Goal: Task Accomplishment & Management: Complete application form

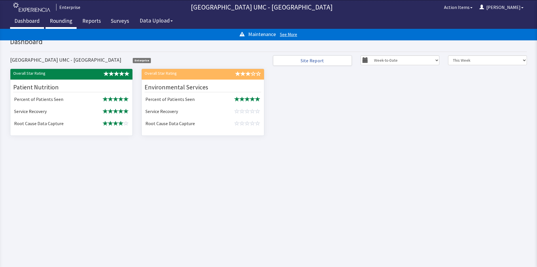
click at [63, 22] on link "Rounding" at bounding box center [60, 21] width 31 height 14
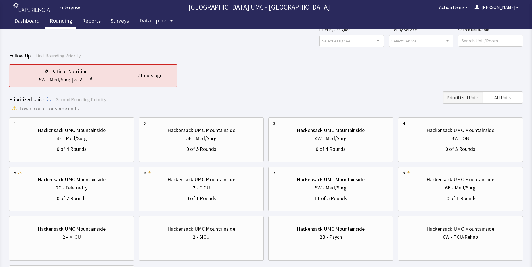
scroll to position [29, 0]
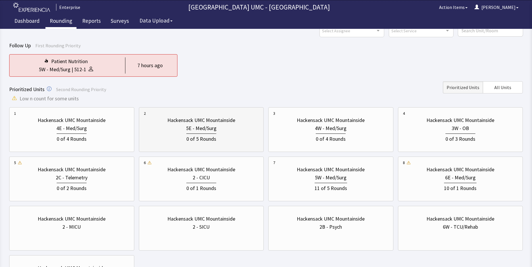
click at [208, 132] on div "0 of 5 Rounds" at bounding box center [201, 137] width 115 height 11
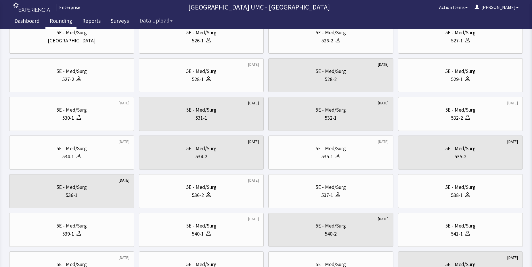
scroll to position [52, 0]
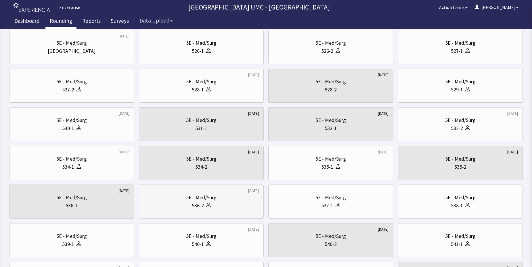
click at [216, 204] on div "536-2" at bounding box center [201, 205] width 115 height 8
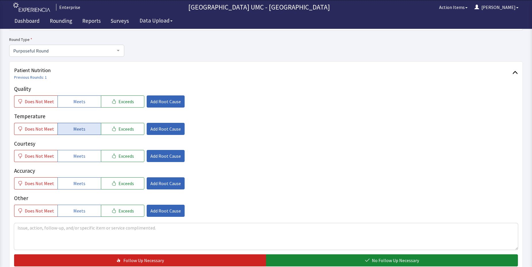
scroll to position [58, 0]
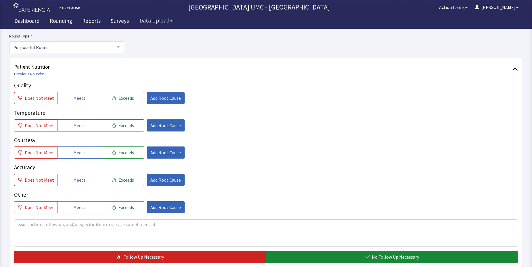
drag, startPoint x: 75, startPoint y: 96, endPoint x: 80, endPoint y: 114, distance: 19.4
click at [76, 98] on span "Meets" at bounding box center [79, 97] width 12 height 7
drag, startPoint x: 78, startPoint y: 128, endPoint x: 79, endPoint y: 137, distance: 8.4
click at [78, 129] on button "Meets" at bounding box center [79, 125] width 43 height 12
drag, startPoint x: 79, startPoint y: 151, endPoint x: 80, endPoint y: 168, distance: 17.0
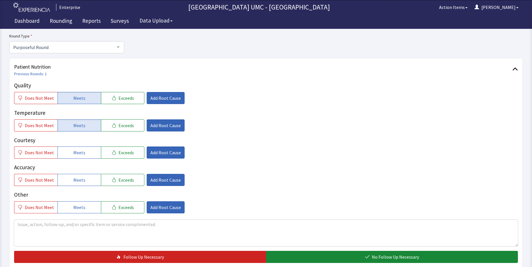
click at [79, 153] on span "Meets" at bounding box center [79, 152] width 12 height 7
click at [80, 181] on span "Meets" at bounding box center [79, 179] width 12 height 7
drag, startPoint x: 78, startPoint y: 205, endPoint x: 278, endPoint y: 266, distance: 209.0
click at [105, 220] on div "Quality Does Not Meet Meets Exceeds Add Root Cause Temperature Does Not Meet Me…" at bounding box center [266, 171] width 504 height 181
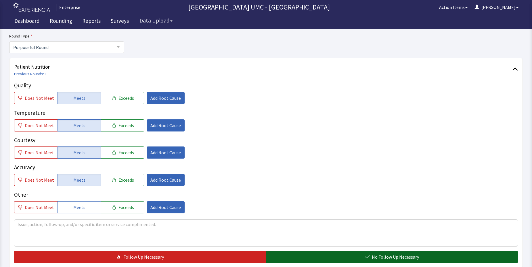
click at [341, 256] on button "No Follow Up Necessary" at bounding box center [392, 256] width 252 height 12
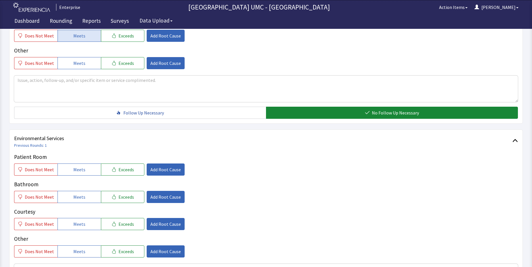
scroll to position [230, 0]
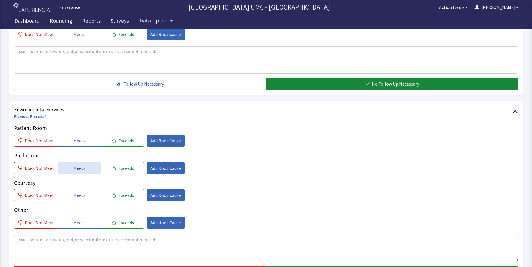
drag, startPoint x: 66, startPoint y: 141, endPoint x: 70, endPoint y: 163, distance: 23.1
click at [67, 142] on button "Meets" at bounding box center [79, 140] width 43 height 12
click at [72, 171] on button "Meets" at bounding box center [79, 168] width 43 height 12
click at [77, 198] on span "Meets" at bounding box center [79, 194] width 12 height 7
click at [73, 221] on span "Meets" at bounding box center [79, 222] width 12 height 7
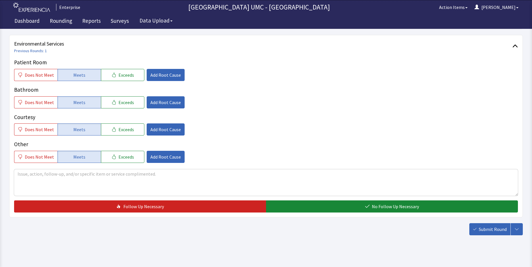
scroll to position [302, 0]
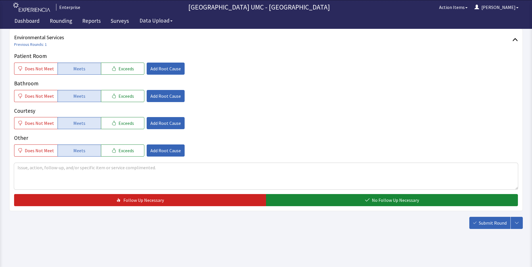
click at [365, 200] on button "No Follow Up Necessary" at bounding box center [392, 200] width 252 height 12
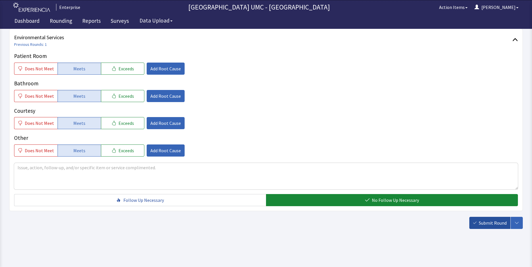
click at [485, 223] on span "Submit Round" at bounding box center [493, 222] width 28 height 7
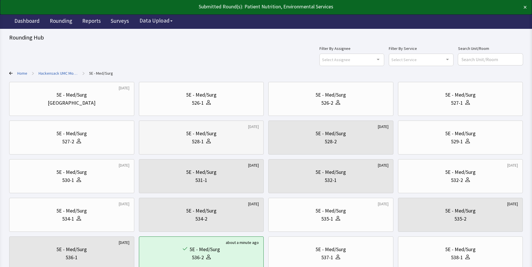
scroll to position [29, 0]
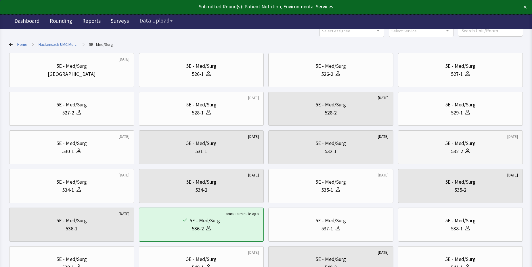
click at [457, 153] on div "532-2" at bounding box center [457, 151] width 12 height 8
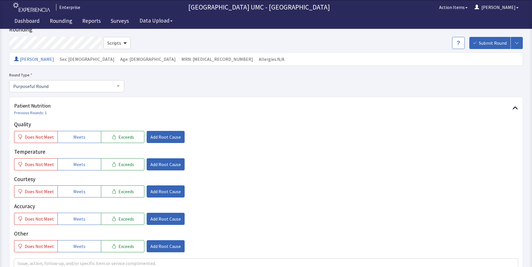
scroll to position [29, 0]
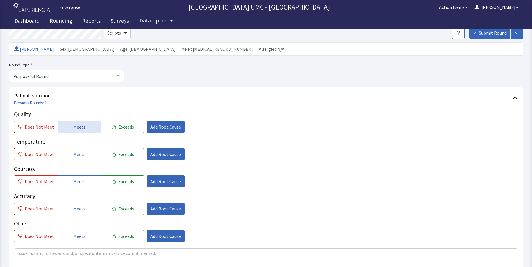
drag, startPoint x: 76, startPoint y: 121, endPoint x: 77, endPoint y: 126, distance: 4.9
click at [76, 125] on button "Meets" at bounding box center [79, 127] width 43 height 12
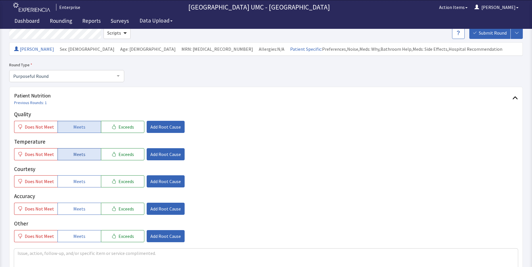
click at [81, 156] on span "Meets" at bounding box center [79, 154] width 12 height 7
click at [78, 185] on span "Meets" at bounding box center [79, 181] width 12 height 7
click at [77, 214] on button "Meets" at bounding box center [79, 208] width 43 height 12
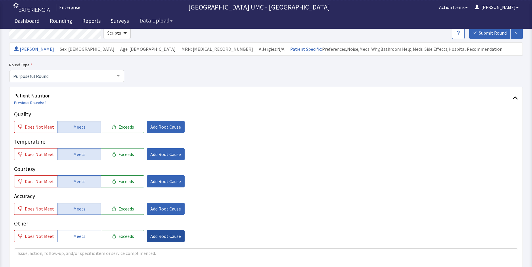
drag, startPoint x: 80, startPoint y: 237, endPoint x: 172, endPoint y: 237, distance: 91.8
click at [90, 236] on button "Meets" at bounding box center [79, 236] width 43 height 12
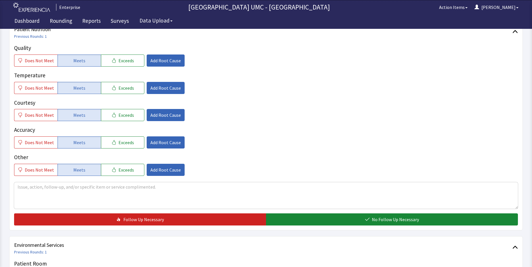
scroll to position [115, 0]
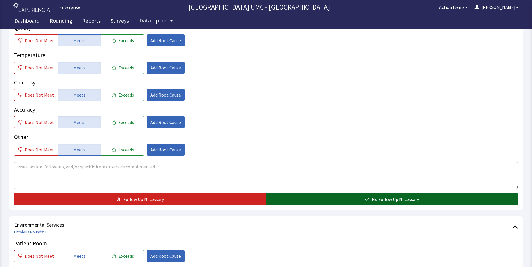
click at [388, 197] on span "No Follow Up Necessary" at bounding box center [395, 198] width 47 height 7
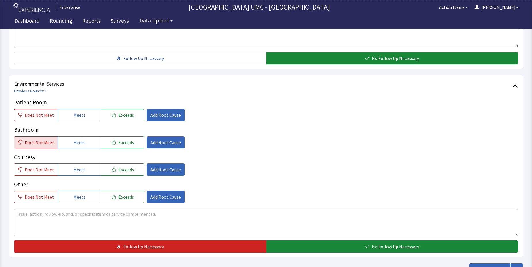
scroll to position [259, 0]
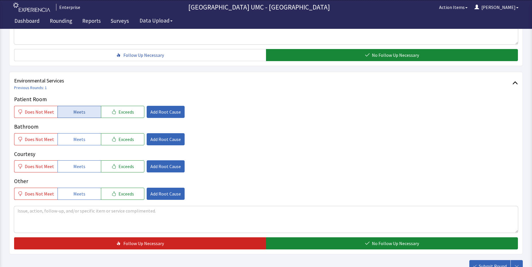
drag, startPoint x: 88, startPoint y: 113, endPoint x: 88, endPoint y: 129, distance: 15.9
click at [88, 114] on button "Meets" at bounding box center [79, 112] width 43 height 12
drag, startPoint x: 79, startPoint y: 138, endPoint x: 79, endPoint y: 146, distance: 7.5
click at [79, 139] on span "Meets" at bounding box center [79, 139] width 12 height 7
click at [77, 166] on span "Meets" at bounding box center [79, 166] width 12 height 7
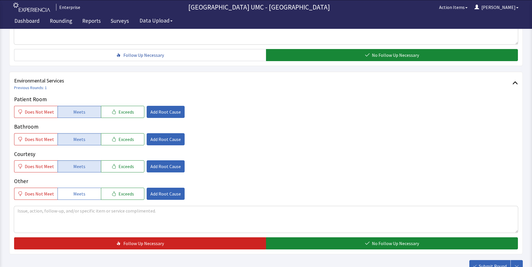
drag, startPoint x: 78, startPoint y: 192, endPoint x: 170, endPoint y: 210, distance: 93.6
click at [85, 195] on button "Meets" at bounding box center [79, 193] width 43 height 12
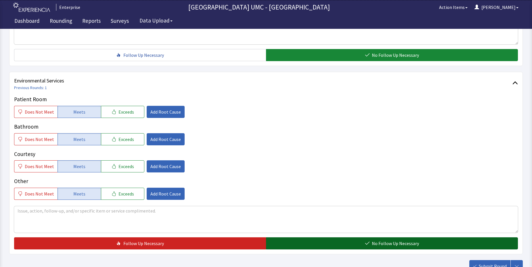
drag, startPoint x: 345, startPoint y: 237, endPoint x: 388, endPoint y: 238, distance: 43.8
click at [346, 237] on button "No Follow Up Necessary" at bounding box center [392, 243] width 252 height 12
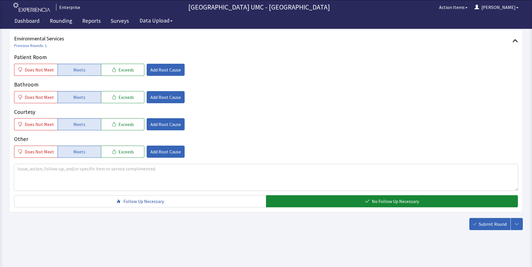
scroll to position [302, 0]
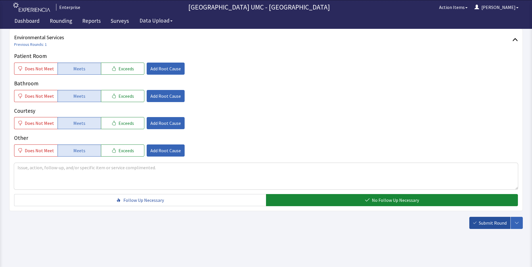
click at [492, 221] on span "Submit Round" at bounding box center [493, 222] width 28 height 7
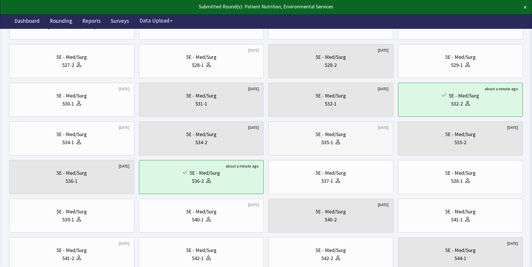
scroll to position [86, 0]
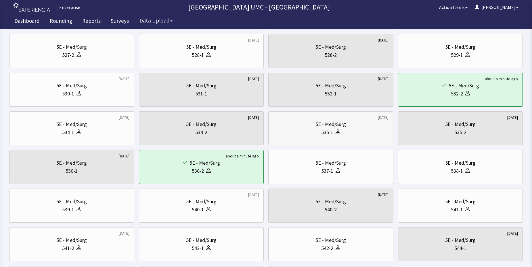
click at [336, 132] on icon at bounding box center [338, 131] width 5 height 5
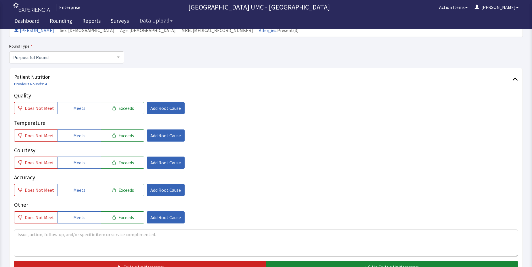
scroll to position [58, 0]
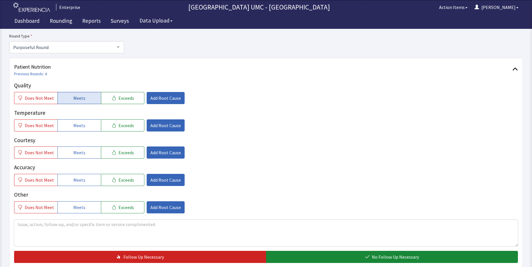
drag, startPoint x: 90, startPoint y: 100, endPoint x: 84, endPoint y: 129, distance: 29.4
click at [88, 101] on button "Meets" at bounding box center [79, 98] width 43 height 12
click at [83, 127] on button "Meets" at bounding box center [79, 125] width 43 height 12
drag, startPoint x: 85, startPoint y: 153, endPoint x: 88, endPoint y: 172, distance: 18.9
click at [85, 154] on button "Meets" at bounding box center [79, 152] width 43 height 12
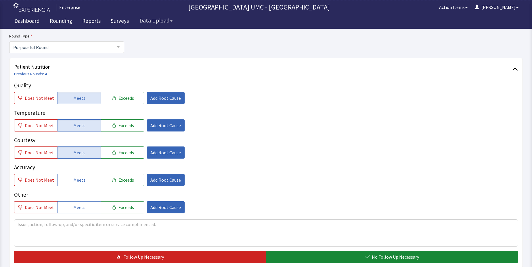
click at [76, 191] on p "Other" at bounding box center [266, 194] width 504 height 8
drag, startPoint x: 83, startPoint y: 180, endPoint x: 83, endPoint y: 184, distance: 3.5
click at [83, 182] on button "Meets" at bounding box center [79, 180] width 43 height 12
drag, startPoint x: 78, startPoint y: 208, endPoint x: 154, endPoint y: 229, distance: 79.5
click at [91, 211] on button "Meets" at bounding box center [79, 207] width 43 height 12
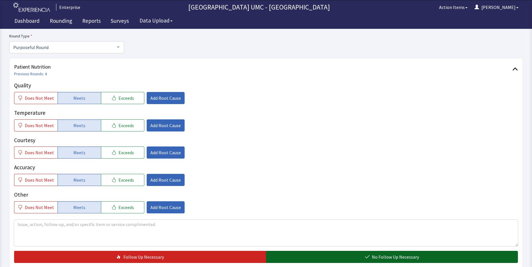
click at [317, 257] on button "No Follow Up Necessary" at bounding box center [392, 256] width 252 height 12
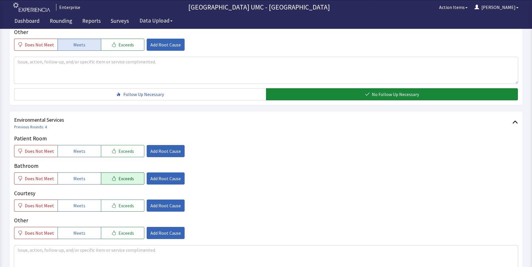
scroll to position [230, 0]
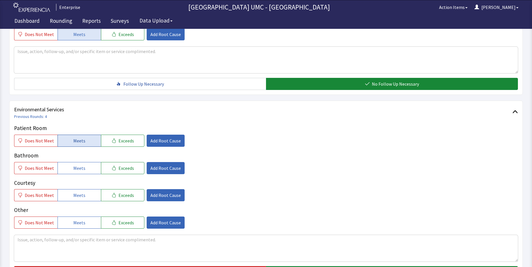
drag, startPoint x: 80, startPoint y: 143, endPoint x: 80, endPoint y: 166, distance: 23.0
click at [80, 145] on button "Meets" at bounding box center [79, 140] width 43 height 12
drag, startPoint x: 79, startPoint y: 168, endPoint x: 78, endPoint y: 187, distance: 19.3
click at [79, 170] on span "Meets" at bounding box center [79, 167] width 12 height 7
drag, startPoint x: 78, startPoint y: 194, endPoint x: 81, endPoint y: 205, distance: 10.8
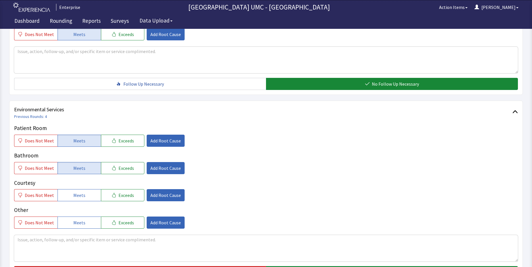
click at [80, 199] on button "Meets" at bounding box center [79, 195] width 43 height 12
drag, startPoint x: 77, startPoint y: 219, endPoint x: 106, endPoint y: 224, distance: 29.1
click at [80, 222] on span "Meets" at bounding box center [79, 222] width 12 height 7
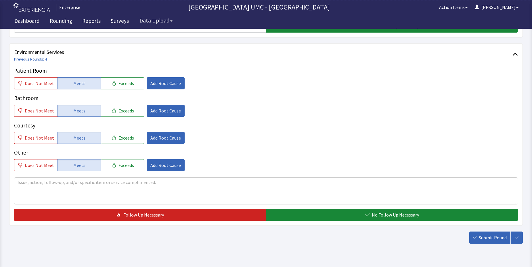
scroll to position [288, 0]
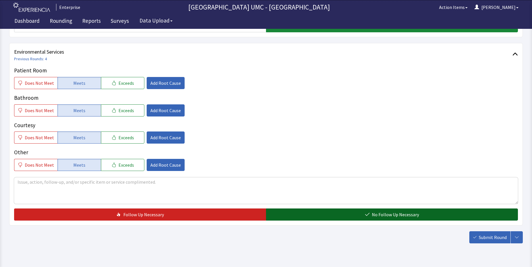
drag, startPoint x: 339, startPoint y: 217, endPoint x: 342, endPoint y: 218, distance: 3.0
click at [340, 217] on button "No Follow Up Necessary" at bounding box center [392, 214] width 252 height 12
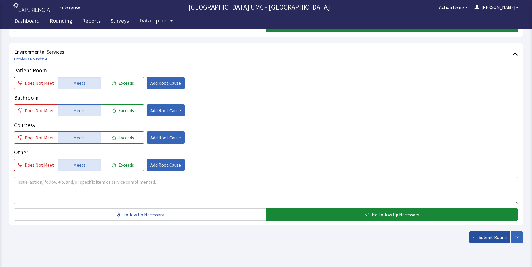
click at [499, 237] on span "Submit Round" at bounding box center [493, 236] width 28 height 7
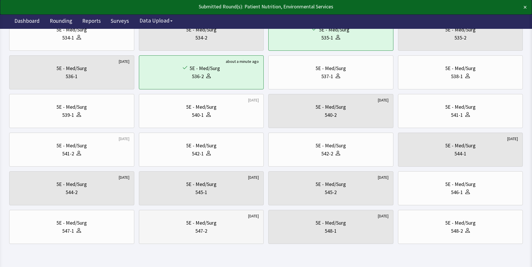
scroll to position [196, 0]
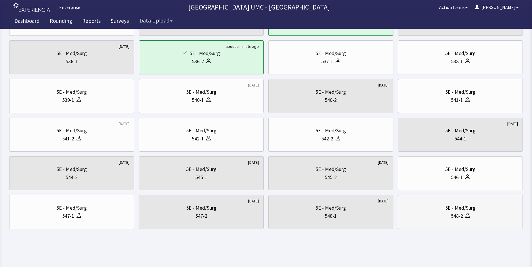
click at [456, 215] on div "548-2" at bounding box center [457, 216] width 12 height 8
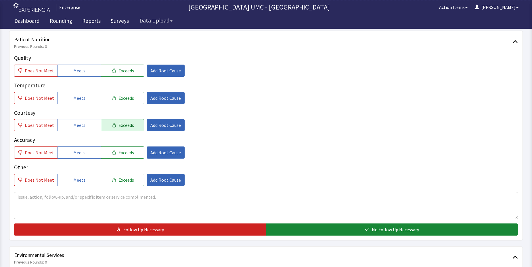
scroll to position [86, 0]
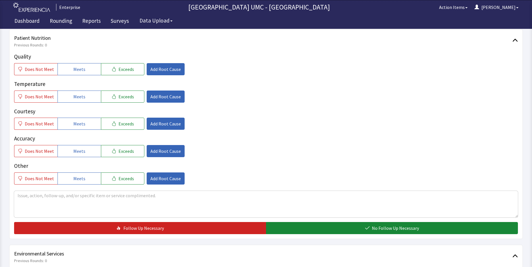
drag, startPoint x: 70, startPoint y: 72, endPoint x: 72, endPoint y: 81, distance: 8.8
click at [71, 77] on div "Quality Does Not Meet Meets Exceeds Add Root Cause Temperature Does Not Meet Me…" at bounding box center [266, 118] width 504 height 132
drag, startPoint x: 75, startPoint y: 93, endPoint x: 77, endPoint y: 101, distance: 8.5
click at [75, 95] on button "Meets" at bounding box center [79, 96] width 43 height 12
drag, startPoint x: 85, startPoint y: 70, endPoint x: 81, endPoint y: 103, distance: 33.1
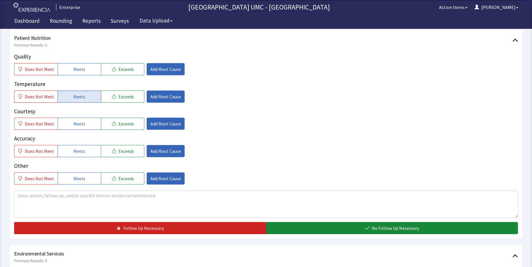
click at [85, 72] on button "Meets" at bounding box center [79, 69] width 43 height 12
drag, startPoint x: 81, startPoint y: 122, endPoint x: 84, endPoint y: 136, distance: 13.8
click at [81, 125] on span "Meets" at bounding box center [79, 123] width 12 height 7
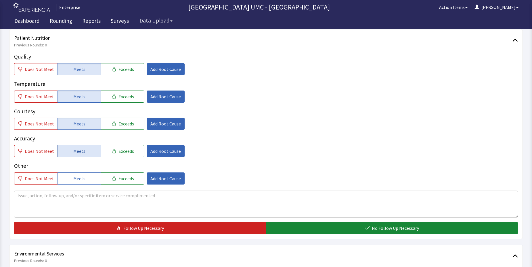
click at [87, 149] on button "Meets" at bounding box center [79, 151] width 43 height 12
drag, startPoint x: 82, startPoint y: 173, endPoint x: 175, endPoint y: 193, distance: 95.1
click at [85, 174] on button "Meets" at bounding box center [79, 178] width 43 height 12
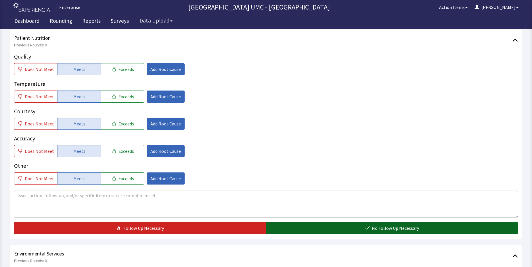
click at [304, 223] on button "No Follow Up Necessary" at bounding box center [392, 228] width 252 height 12
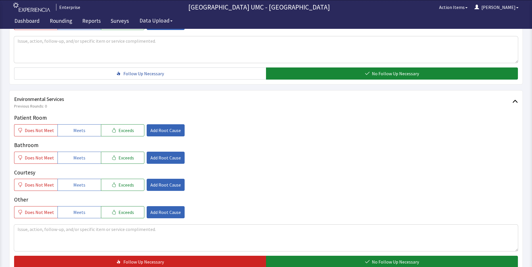
scroll to position [259, 0]
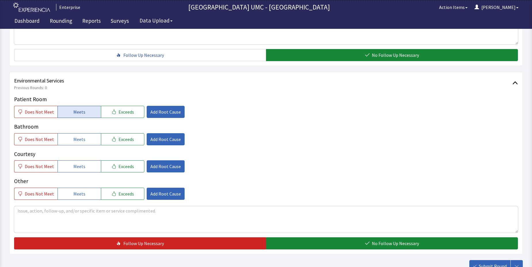
click at [82, 113] on span "Meets" at bounding box center [79, 111] width 12 height 7
click at [81, 138] on span "Meets" at bounding box center [79, 139] width 12 height 7
drag, startPoint x: 84, startPoint y: 163, endPoint x: 83, endPoint y: 168, distance: 4.7
click at [83, 165] on button "Meets" at bounding box center [79, 166] width 43 height 12
drag, startPoint x: 82, startPoint y: 198, endPoint x: 164, endPoint y: 210, distance: 82.6
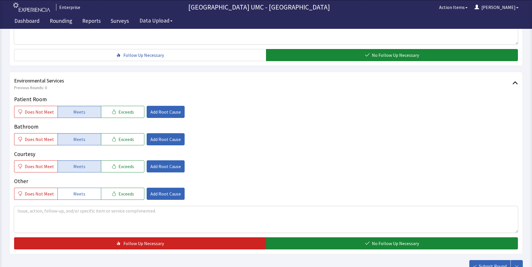
click at [96, 199] on button "Meets" at bounding box center [79, 193] width 43 height 12
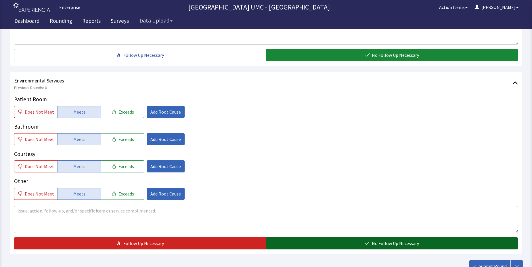
click at [359, 245] on button "No Follow Up Necessary" at bounding box center [392, 243] width 252 height 12
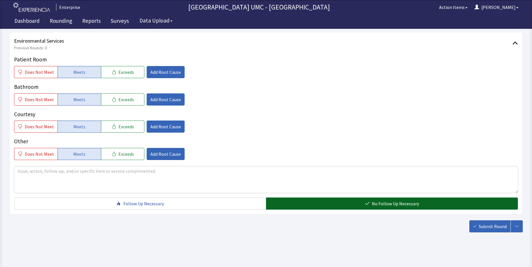
scroll to position [302, 0]
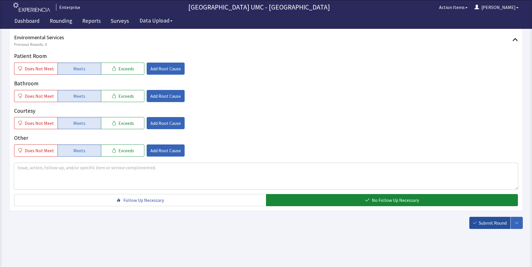
click at [492, 223] on span "Submit Round" at bounding box center [493, 222] width 28 height 7
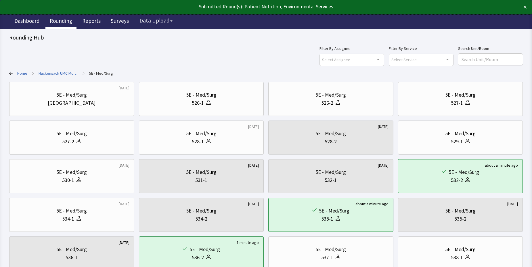
click at [59, 20] on link "Rounding" at bounding box center [60, 21] width 31 height 14
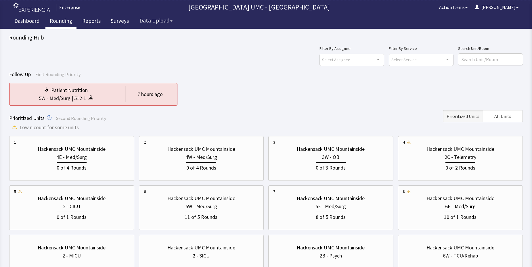
scroll to position [29, 0]
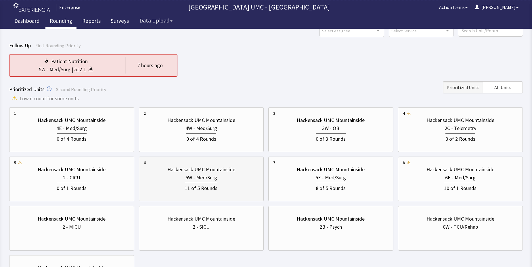
click at [207, 179] on div "5W - Med/Surg" at bounding box center [202, 177] width 32 height 8
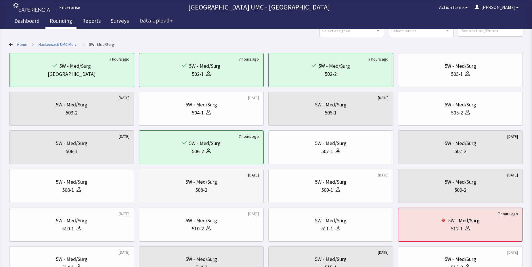
scroll to position [58, 0]
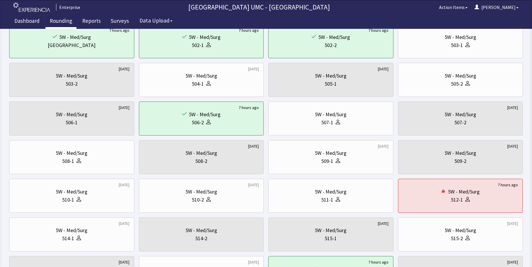
click at [60, 20] on link "Rounding" at bounding box center [60, 21] width 31 height 14
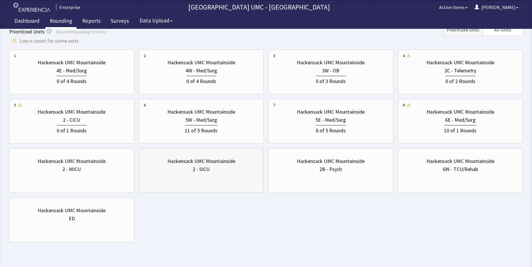
scroll to position [100, 0]
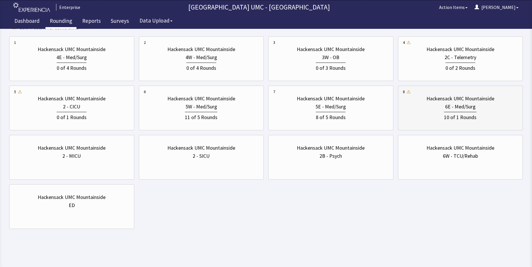
click at [428, 107] on div "6E - Med/Surg" at bounding box center [460, 106] width 115 height 8
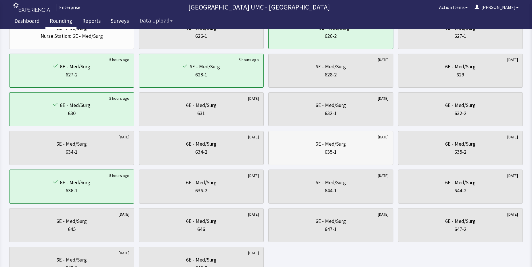
scroll to position [86, 0]
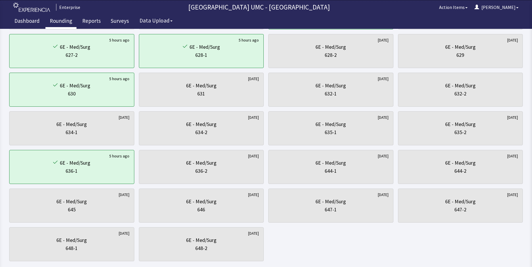
click at [60, 22] on link "Rounding" at bounding box center [60, 21] width 31 height 14
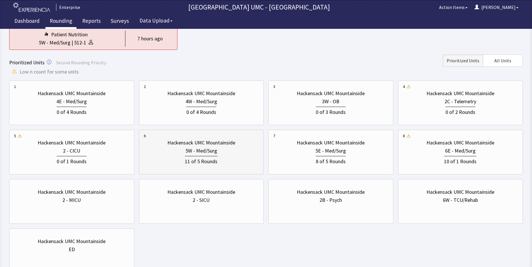
scroll to position [58, 0]
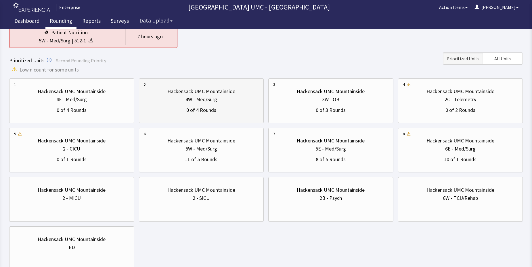
click at [206, 105] on div "0 of 4 Rounds" at bounding box center [202, 108] width 30 height 9
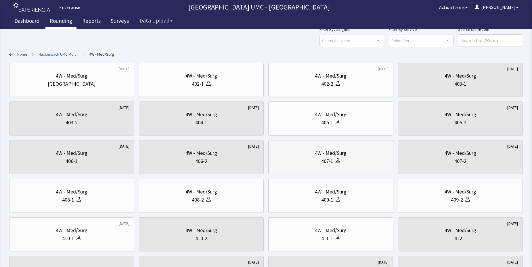
scroll to position [29, 0]
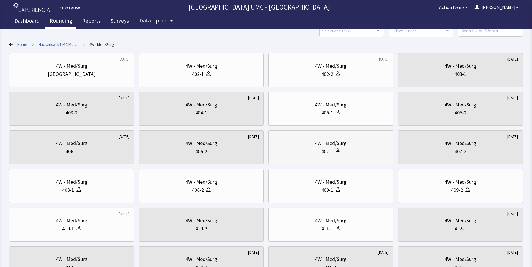
click at [316, 149] on div "407-1" at bounding box center [330, 151] width 115 height 8
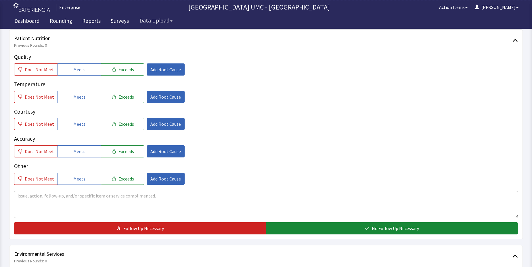
scroll to position [86, 0]
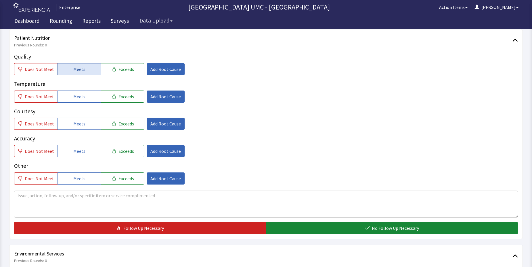
drag, startPoint x: 85, startPoint y: 70, endPoint x: 82, endPoint y: 104, distance: 34.1
click at [85, 71] on button "Meets" at bounding box center [79, 69] width 43 height 12
drag, startPoint x: 81, startPoint y: 99, endPoint x: 83, endPoint y: 123, distance: 24.2
click at [81, 101] on button "Meets" at bounding box center [79, 96] width 43 height 12
drag, startPoint x: 83, startPoint y: 124, endPoint x: 80, endPoint y: 144, distance: 20.7
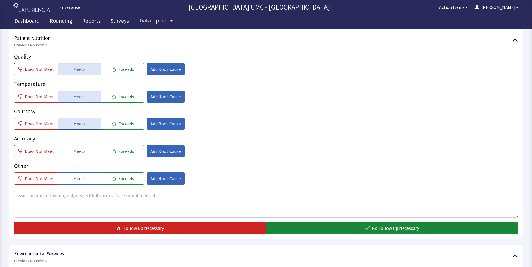
click at [83, 125] on button "Meets" at bounding box center [79, 123] width 43 height 12
drag, startPoint x: 81, startPoint y: 152, endPoint x: 80, endPoint y: 164, distance: 11.8
click at [81, 152] on span "Meets" at bounding box center [79, 150] width 12 height 7
drag, startPoint x: 78, startPoint y: 174, endPoint x: 175, endPoint y: 198, distance: 99.6
click at [98, 180] on div "Does Not Meet Meets Exceeds" at bounding box center [79, 178] width 130 height 12
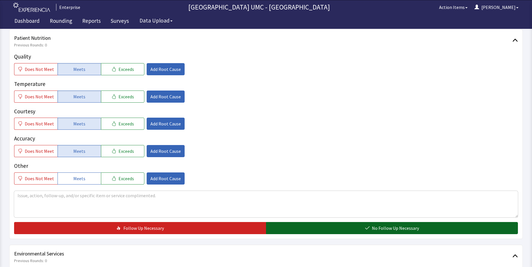
click at [315, 227] on button "No Follow Up Necessary" at bounding box center [392, 228] width 252 height 12
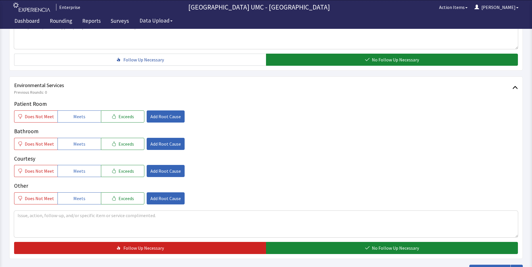
scroll to position [259, 0]
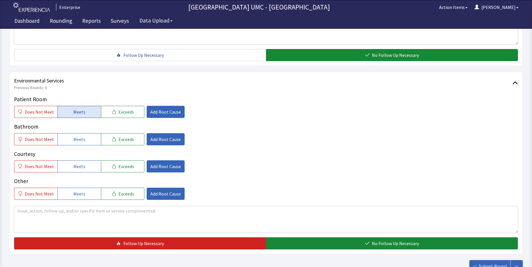
click at [77, 115] on span "Meets" at bounding box center [79, 111] width 12 height 7
drag, startPoint x: 81, startPoint y: 140, endPoint x: 83, endPoint y: 160, distance: 20.2
click at [81, 142] on button "Meets" at bounding box center [79, 139] width 43 height 12
drag, startPoint x: 83, startPoint y: 166, endPoint x: 85, endPoint y: 177, distance: 11.6
click at [84, 168] on button "Meets" at bounding box center [79, 166] width 43 height 12
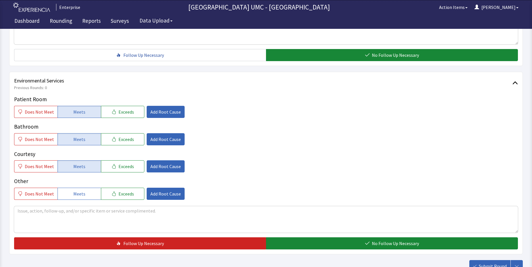
drag, startPoint x: 81, startPoint y: 192, endPoint x: 153, endPoint y: 204, distance: 72.8
click at [94, 195] on button "Meets" at bounding box center [79, 193] width 43 height 12
drag, startPoint x: 323, startPoint y: 243, endPoint x: 439, endPoint y: 261, distance: 117.1
click at [330, 247] on button "No Follow Up Necessary" at bounding box center [392, 243] width 252 height 12
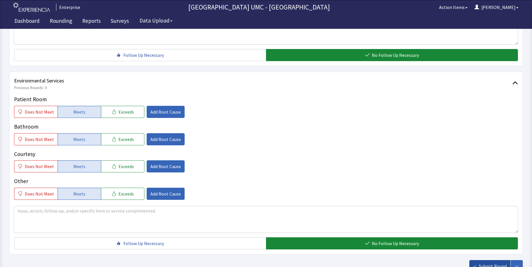
click at [482, 262] on div "Scripts Submit Round Assign, Notify, & Submit Assign & Submit Notify & Submit S…" at bounding box center [266, 33] width 514 height 475
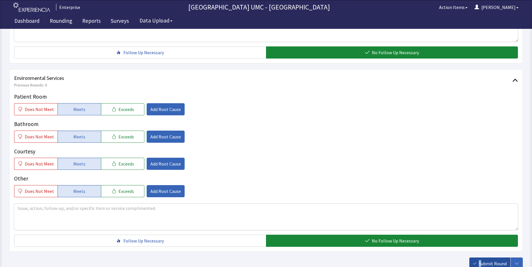
click at [481, 263] on span "Submit Round" at bounding box center [493, 263] width 28 height 7
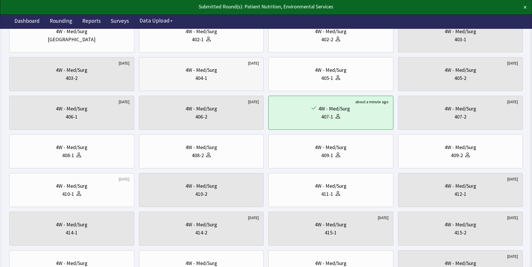
scroll to position [86, 0]
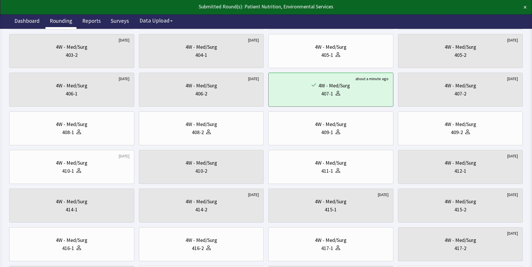
click at [64, 19] on link "Rounding" at bounding box center [60, 21] width 31 height 14
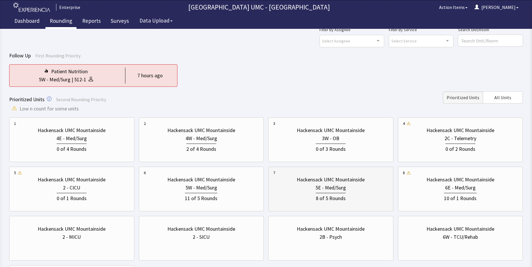
scroll to position [29, 0]
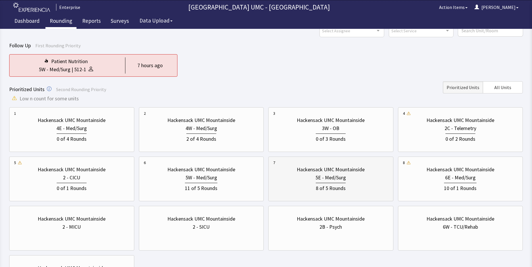
click at [327, 184] on div "8 of 5 Rounds" at bounding box center [331, 186] width 30 height 9
